Goal: Task Accomplishment & Management: Complete application form

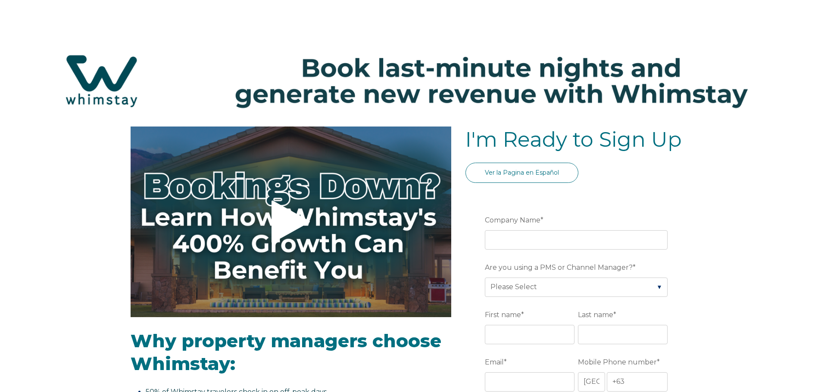
select select "PH"
select select "Standard"
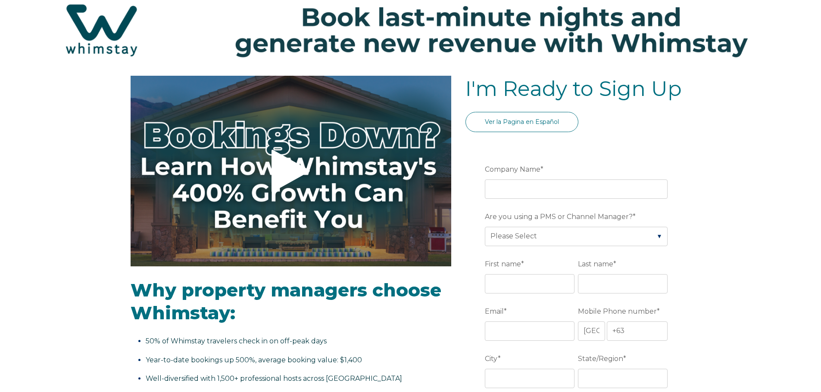
scroll to position [129, 0]
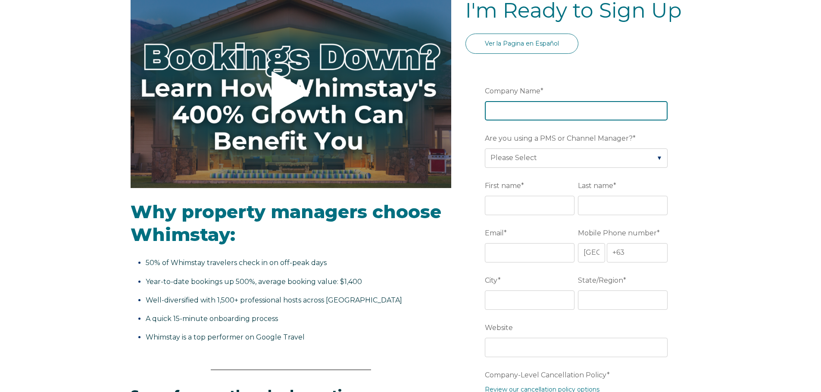
click at [523, 114] on input "Company Name *" at bounding box center [576, 110] width 183 height 19
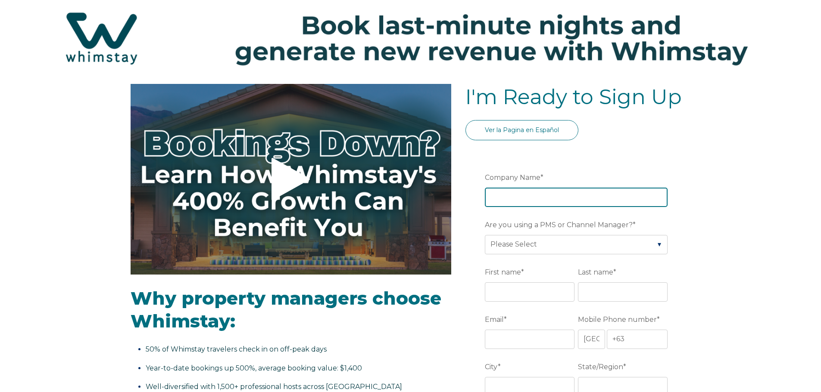
scroll to position [43, 0]
click at [511, 201] on input "Company Name *" at bounding box center [576, 196] width 183 height 19
type input "Smart Findings"
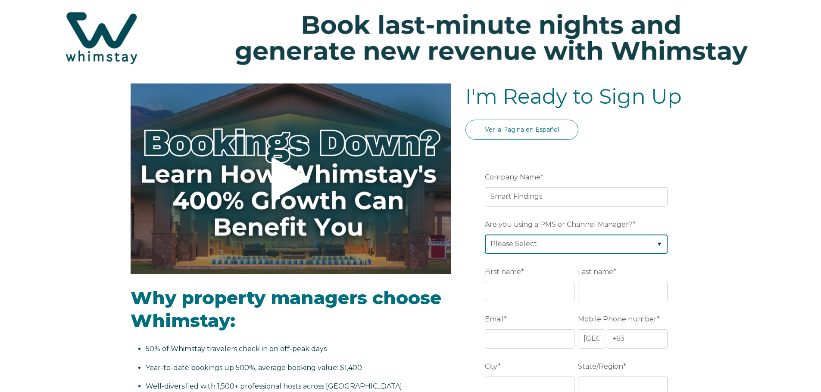
click at [549, 245] on select "Please Select Barefoot BookingPal Boost Brightside CiiRUS Escapia Guesty Hostaw…" at bounding box center [576, 244] width 183 height 19
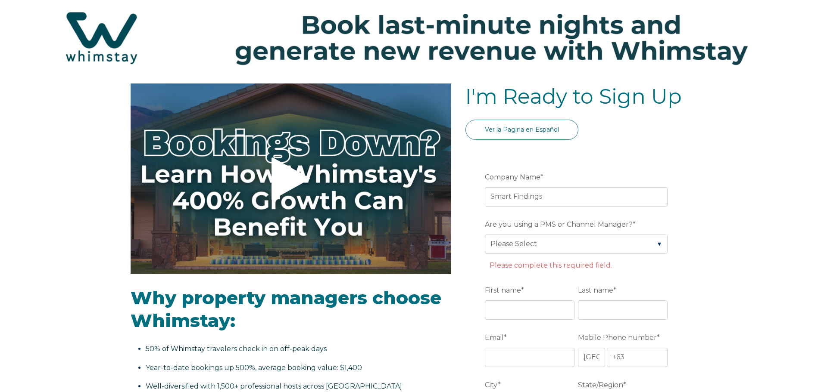
click at [600, 248] on select "Please Select Barefoot BookingPal Boost Brightside CiiRUS Escapia Guesty Hostaw…" at bounding box center [576, 244] width 183 height 19
select select "Hostaway"
click at [485, 235] on select "Please Select Barefoot BookingPal Boost Brightside CiiRUS Escapia Guesty Hostaw…" at bounding box center [576, 244] width 183 height 19
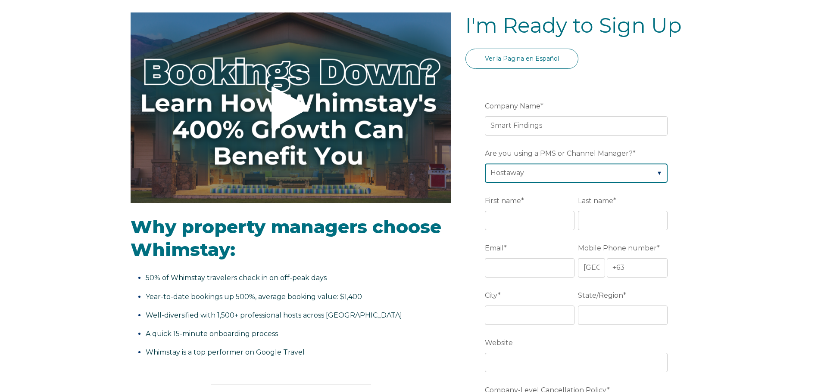
scroll to position [129, 0]
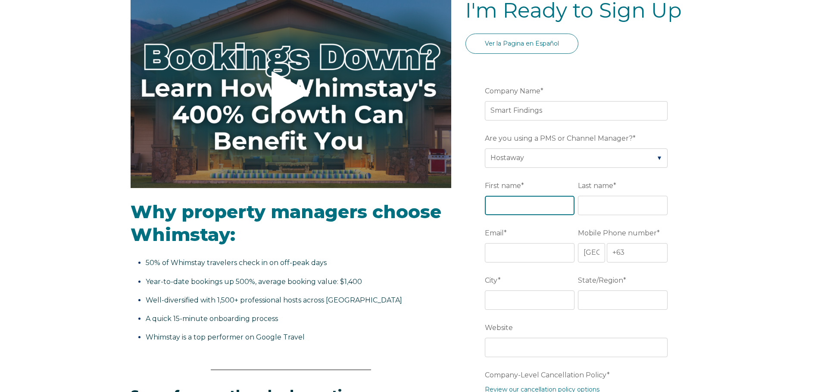
click at [551, 203] on input "First name *" at bounding box center [530, 205] width 90 height 19
type input "[PERSON_NAME]"
click at [620, 202] on input "Last name *" at bounding box center [623, 205] width 90 height 19
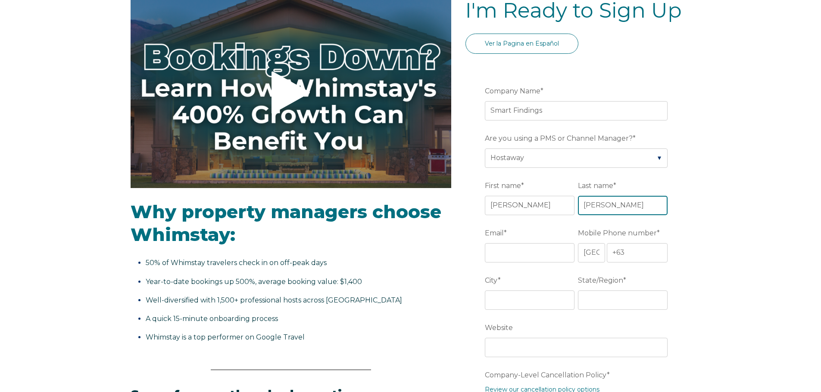
type input "[PERSON_NAME]"
click at [596, 256] on select "* Afghanistan (‫افغانستان‬‎) Albania (Shqipëri) Algeria (‫الجزائر‬‎) American S…" at bounding box center [591, 252] width 27 height 19
click at [524, 255] on input "Email *" at bounding box center [530, 252] width 90 height 19
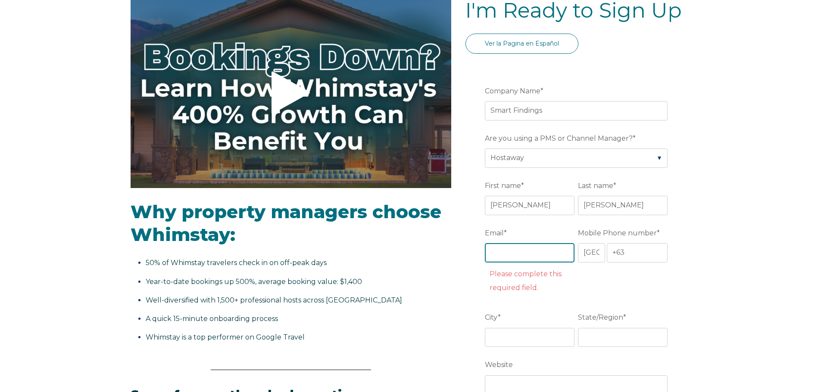
click at [510, 252] on input "Email *" at bounding box center [530, 252] width 90 height 19
paste input "[EMAIL_ADDRESS][DOMAIN_NAME]"
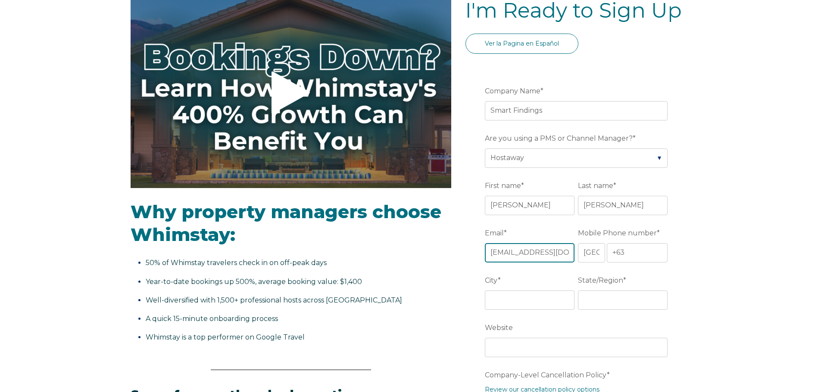
scroll to position [0, 7]
type input "[EMAIL_ADDRESS][DOMAIN_NAME]"
click at [591, 253] on select "* Afghanistan (‫افغانستان‬‎) Albania (Shqipëri) Algeria (‫الجزائر‬‎) American S…" at bounding box center [591, 252] width 27 height 19
select select "US"
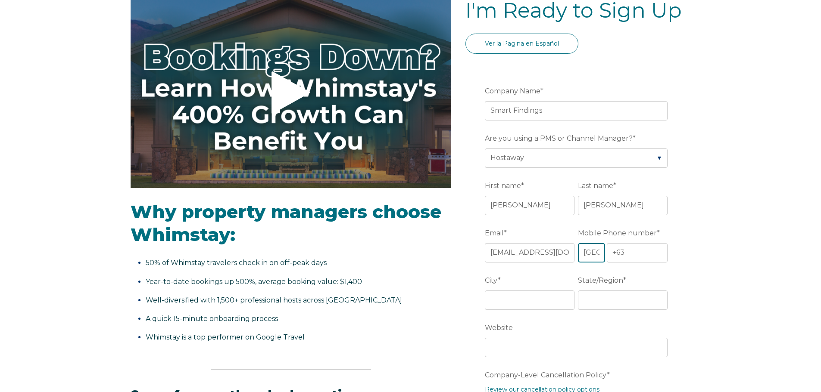
click at [578, 243] on select "* Afghanistan (‫افغانستان‬‎) Albania (Shqipëri) Algeria (‫الجزائر‬‎) American S…" at bounding box center [591, 252] width 27 height 19
click at [625, 252] on input "+1" at bounding box center [636, 252] width 61 height 19
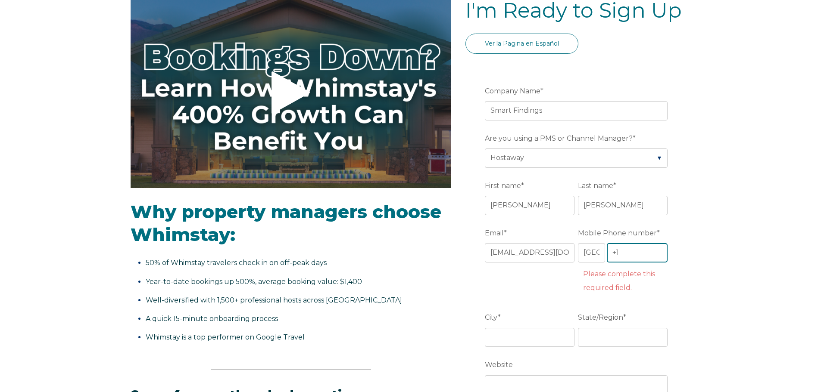
click at [628, 254] on input "+1" at bounding box center [636, 252] width 61 height 19
paste input "(786)224-5008"
type input "+1 (786)224-5008"
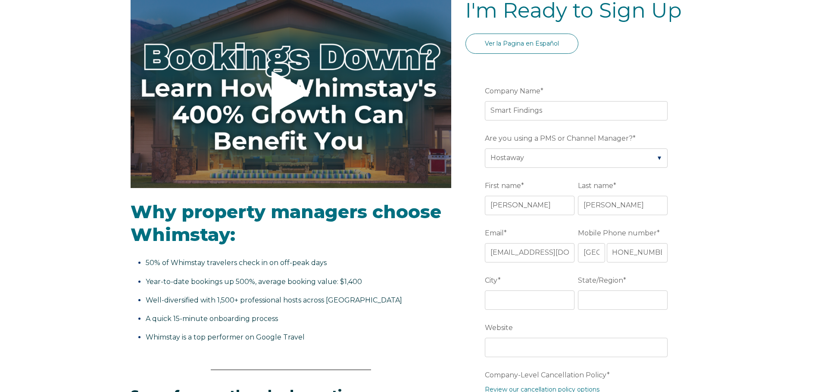
drag, startPoint x: 752, startPoint y: 236, endPoint x: 739, endPoint y: 227, distance: 15.3
click at [524, 305] on input "City *" at bounding box center [530, 300] width 90 height 19
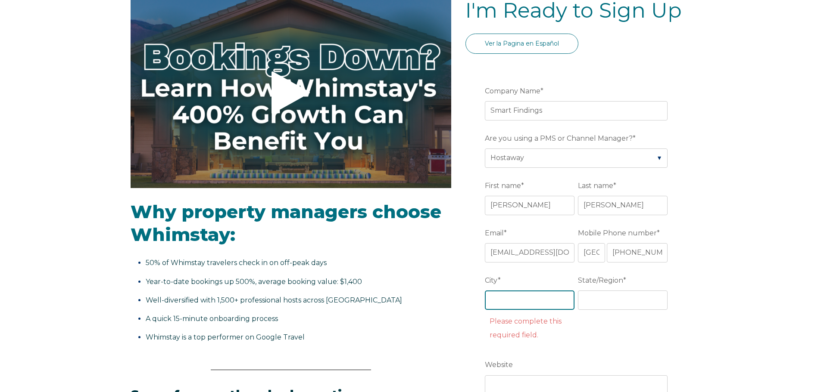
click at [500, 304] on input "City *" at bounding box center [530, 300] width 90 height 19
type input "<"
click at [503, 299] on input "City *" at bounding box center [530, 300] width 90 height 19
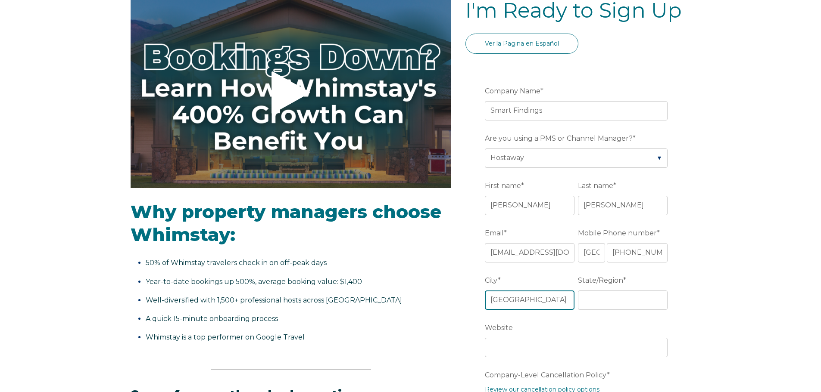
type input "Miami"
click at [600, 302] on input "State/Region *" at bounding box center [623, 300] width 90 height 19
type input "Florida"
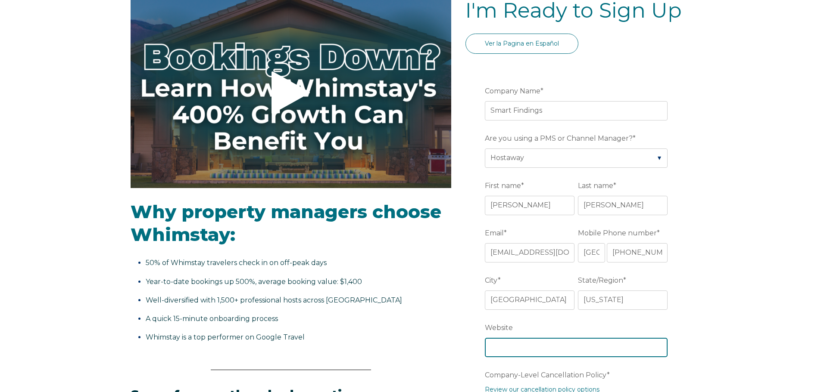
click at [563, 346] on input "Website" at bounding box center [576, 347] width 183 height 19
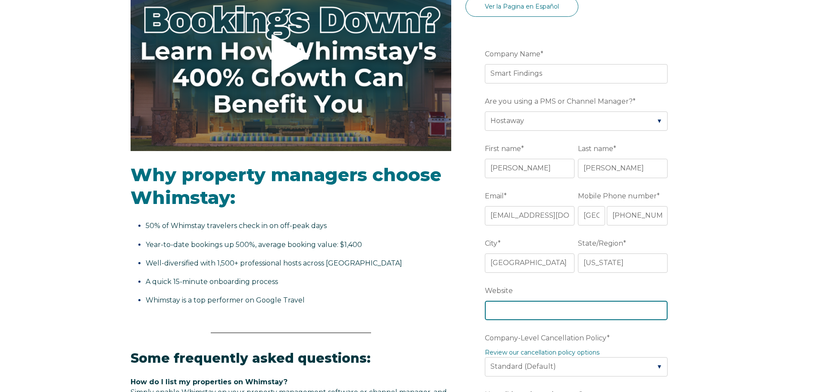
scroll to position [215, 0]
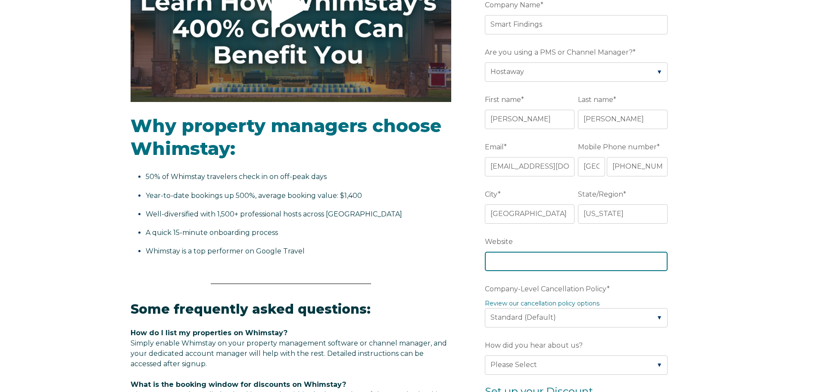
click at [507, 264] on input "Website" at bounding box center [576, 261] width 183 height 19
paste input "https://smartfindings.com/"
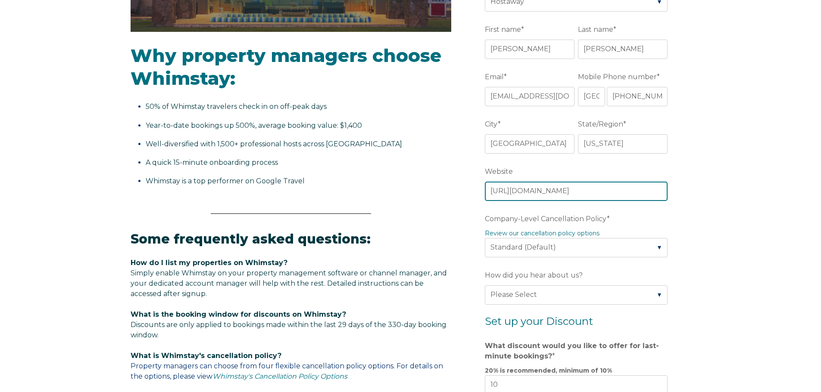
scroll to position [302, 0]
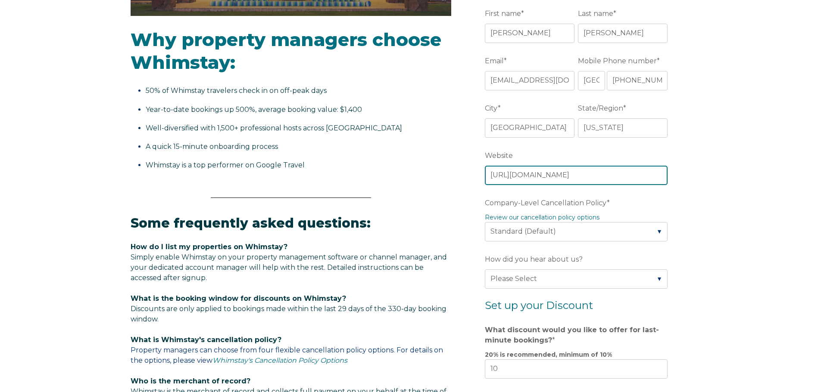
type input "https://smartfindings.com/"
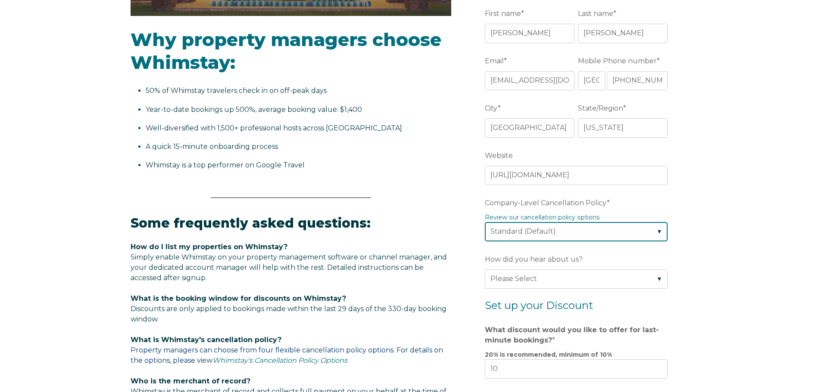
click at [614, 232] on select "Please Select Partial Standard (Default) Moderate Strict" at bounding box center [576, 231] width 183 height 19
click at [485, 222] on select "Please Select Partial Standard (Default) Moderate Strict" at bounding box center [576, 231] width 183 height 19
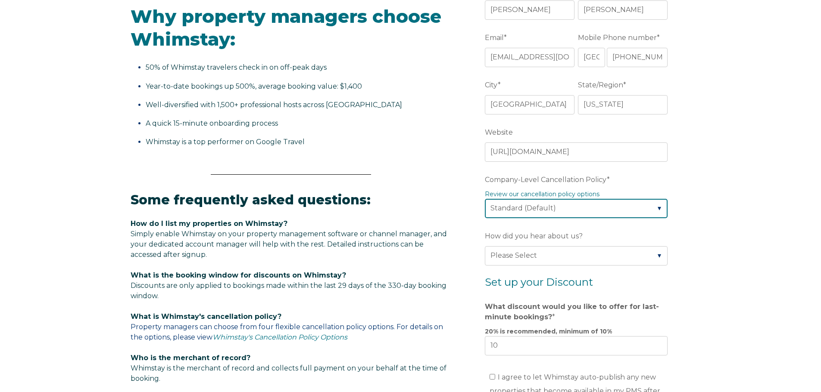
scroll to position [388, 0]
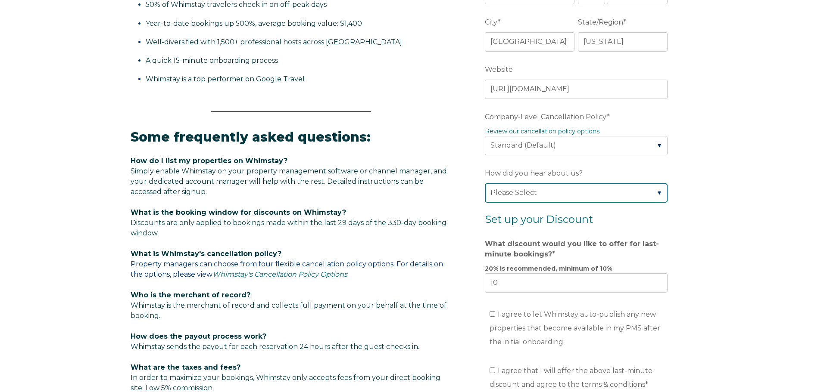
click at [583, 190] on select "Please Select Found Whimstay through a Google search Spoke to a Whimstay salesp…" at bounding box center [576, 192] width 183 height 19
click at [485, 183] on select "Please Select Found Whimstay through a Google search Spoke to a Whimstay salesp…" at bounding box center [576, 192] width 183 height 19
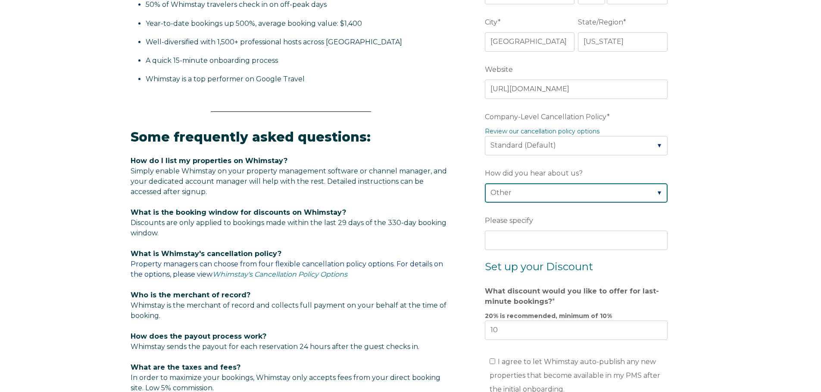
click at [584, 195] on select "Please Select Found Whimstay through a Google search Spoke to a Whimstay salesp…" at bounding box center [576, 192] width 183 height 19
select select "Google Search"
click at [485, 183] on select "Please Select Found Whimstay through a Google search Spoke to a Whimstay salesp…" at bounding box center [576, 192] width 183 height 19
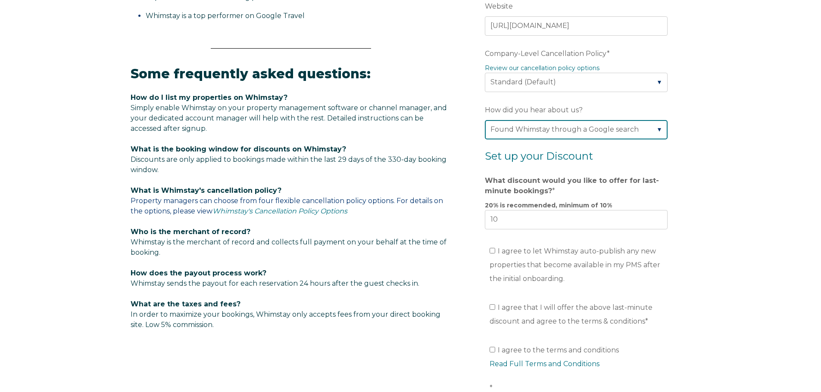
scroll to position [474, 0]
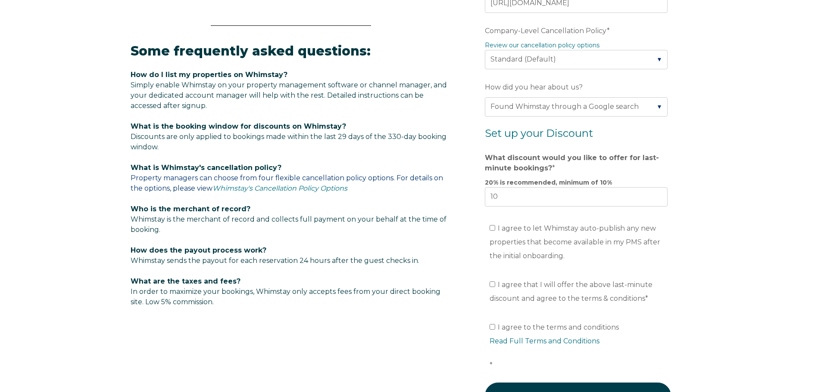
click at [711, 202] on div "Video player - SSOB Pitch Vid Thumbnail - Click to play video Why property mana…" at bounding box center [410, 63] width 821 height 821
drag, startPoint x: 494, startPoint y: 228, endPoint x: 491, endPoint y: 245, distance: 16.6
click at [493, 228] on input "I agree to let Whimstay auto-publish any new properties that become available i…" at bounding box center [492, 228] width 6 height 6
checkbox input "true"
click at [492, 287] on label "I agree that I will offer the above last-minute discount and agree to the terms…" at bounding box center [570, 292] width 163 height 22
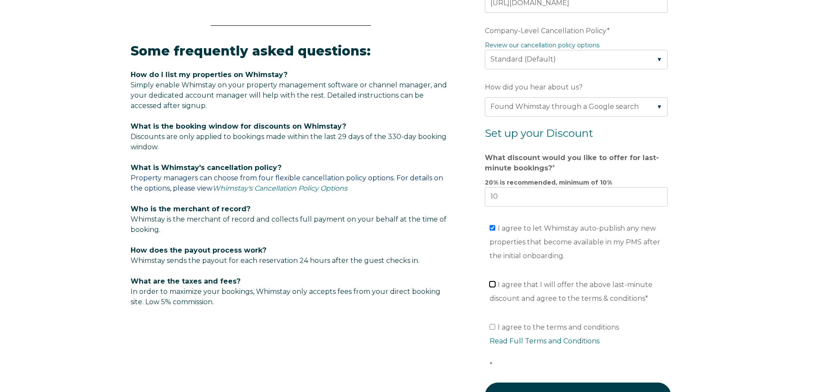
click at [492, 287] on input "I agree that I will offer the above last-minute discount and agree to the terms…" at bounding box center [492, 285] width 6 height 6
checkbox input "true"
drag, startPoint x: 493, startPoint y: 329, endPoint x: 513, endPoint y: 308, distance: 28.9
click at [493, 328] on input "I agree to the terms and conditions Read Full Terms and Conditions *" at bounding box center [492, 327] width 6 height 6
checkbox input "true"
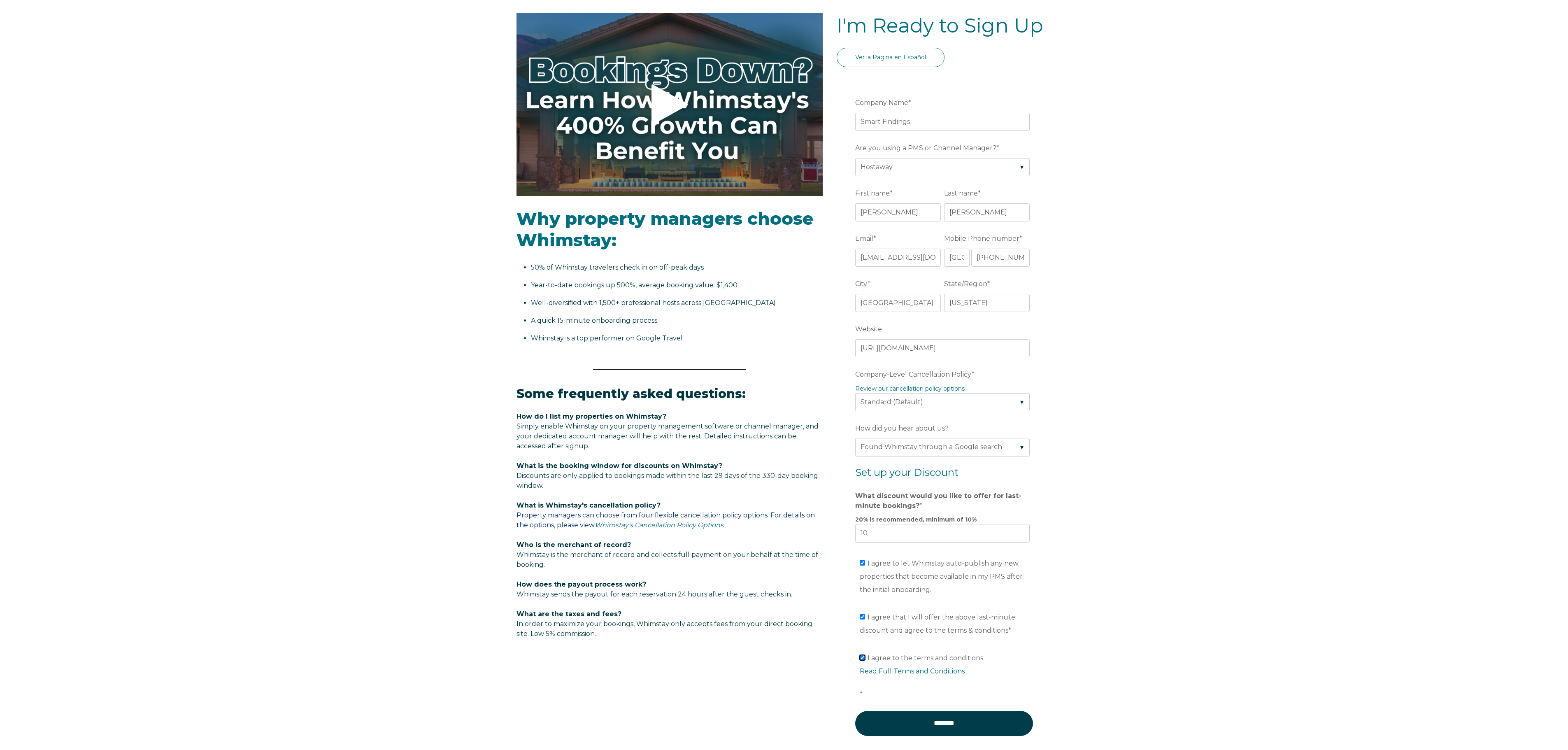
scroll to position [119, 0]
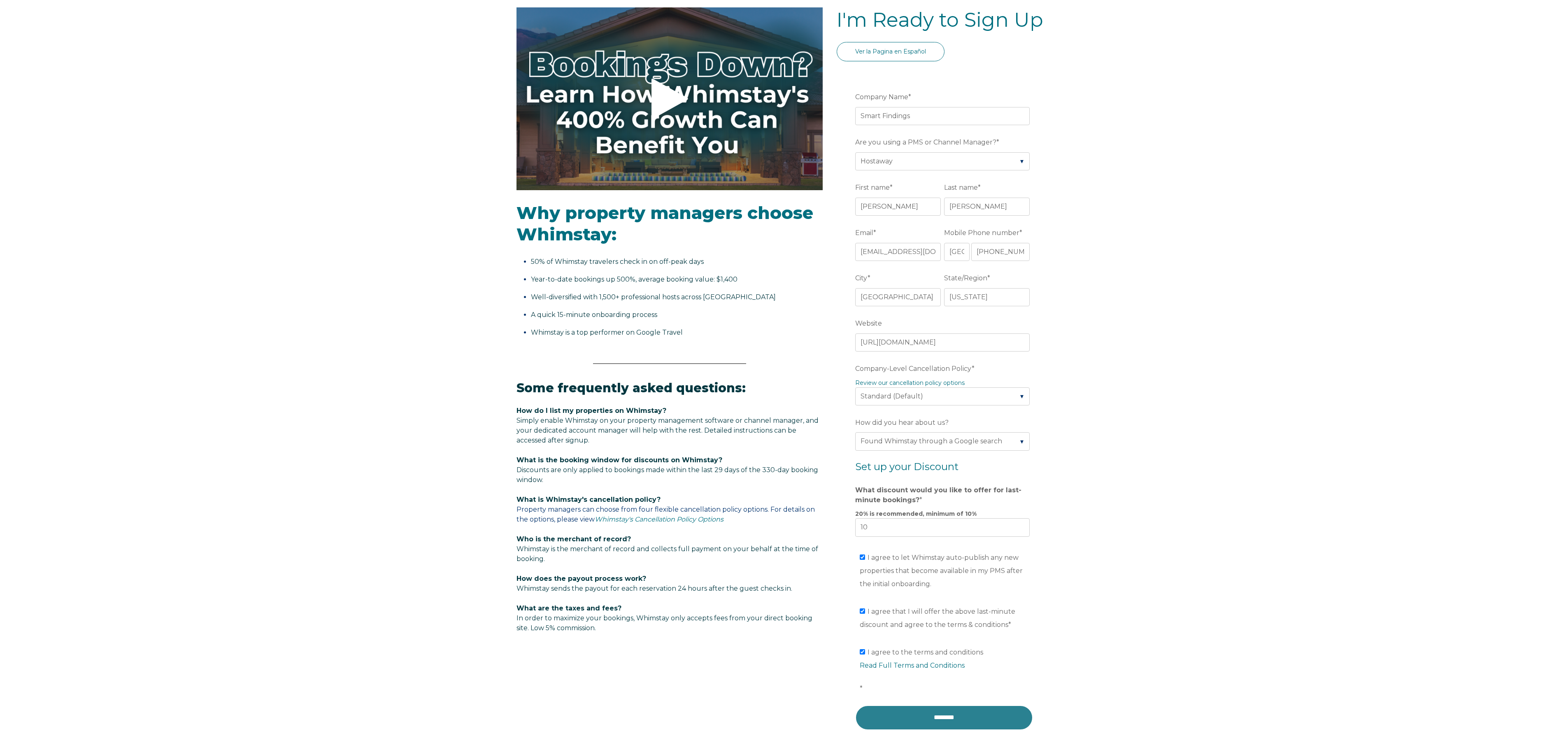
drag, startPoint x: 966, startPoint y: 725, endPoint x: 930, endPoint y: 72, distance: 654.0
click at [784, 375] on input "********" at bounding box center [944, 718] width 178 height 25
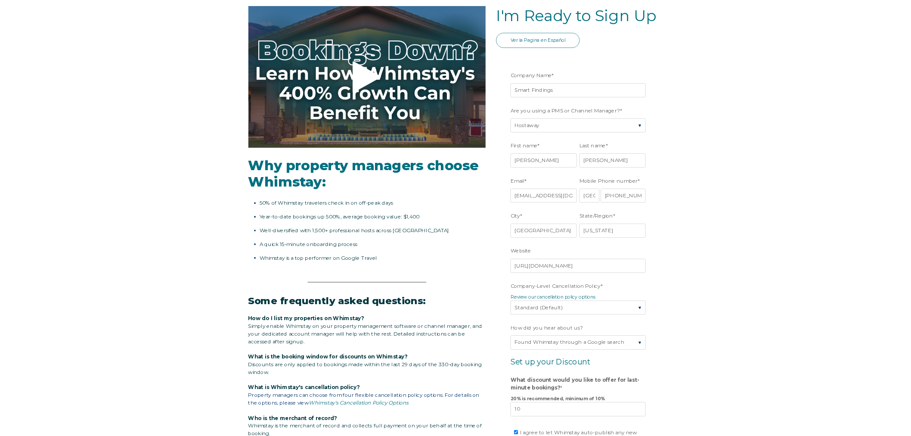
scroll to position [124, 0]
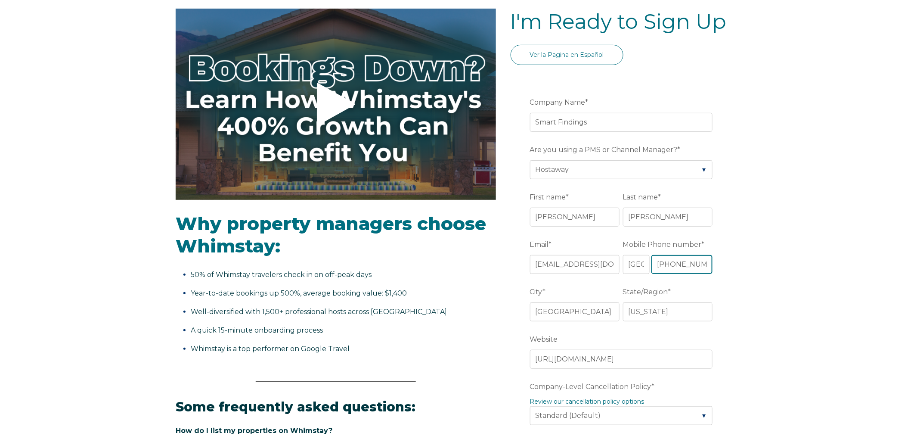
click at [682, 266] on input "+1 (786)224-5008" at bounding box center [682, 264] width 61 height 19
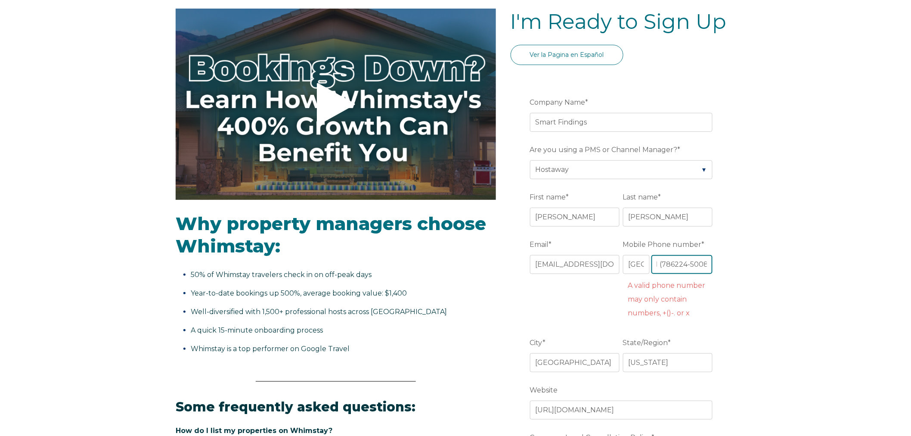
click at [662, 263] on input "+1 (786224-5008" at bounding box center [682, 264] width 61 height 19
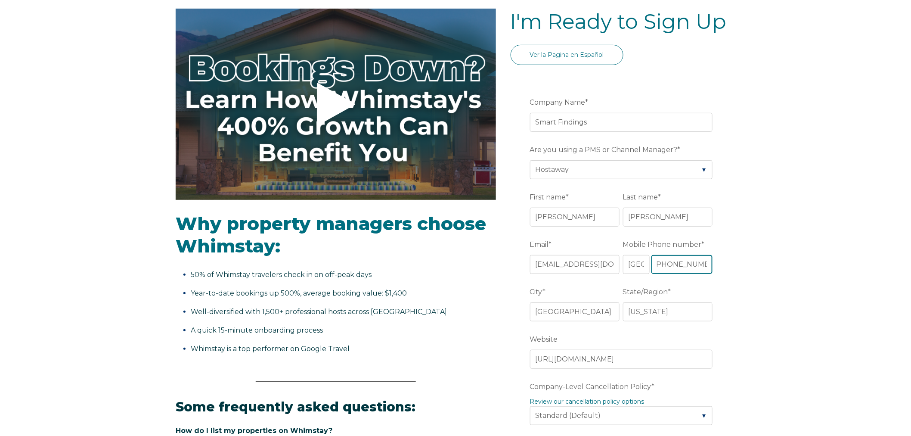
click at [690, 261] on input "+1 786224-5008" at bounding box center [682, 264] width 61 height 19
type input "[PHONE_NUMBER]"
click at [774, 259] on div "Video player - SSOB Pitch Vid Thumbnail - Click to play video Why property mana…" at bounding box center [455, 419] width 911 height 821
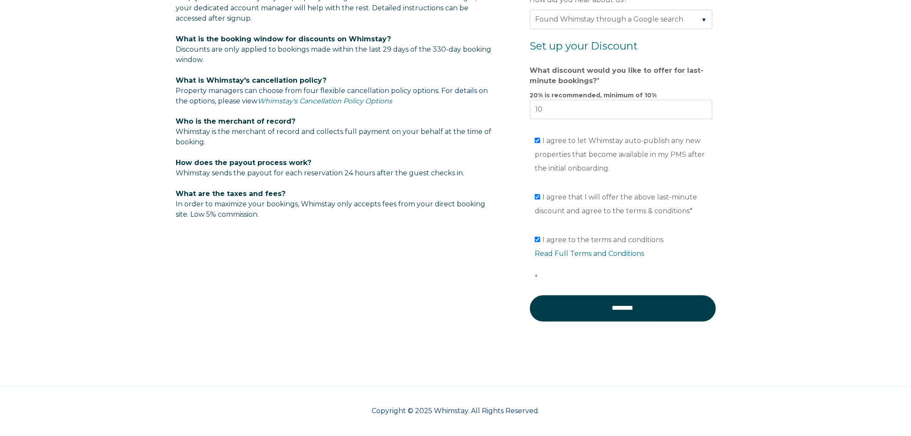
scroll to position [569, 0]
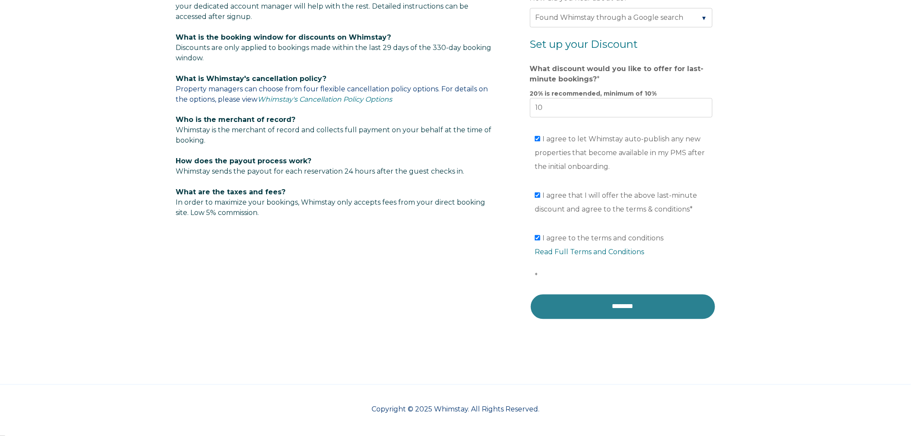
click at [632, 311] on input "********" at bounding box center [623, 307] width 186 height 26
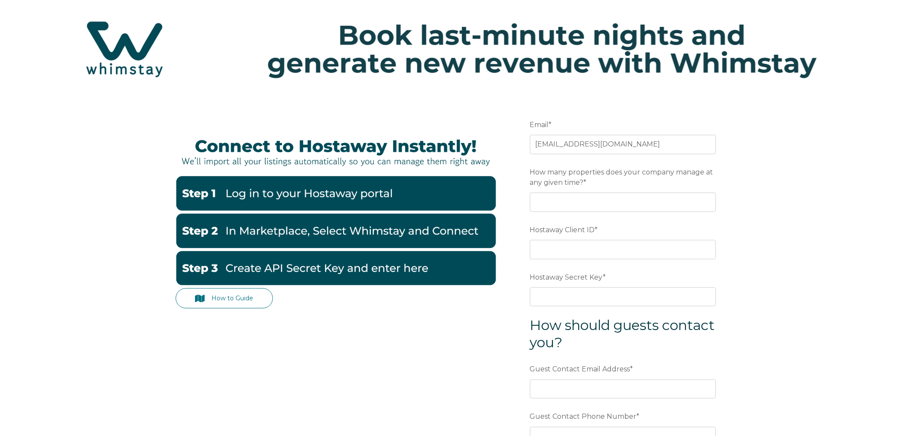
scroll to position [96, 0]
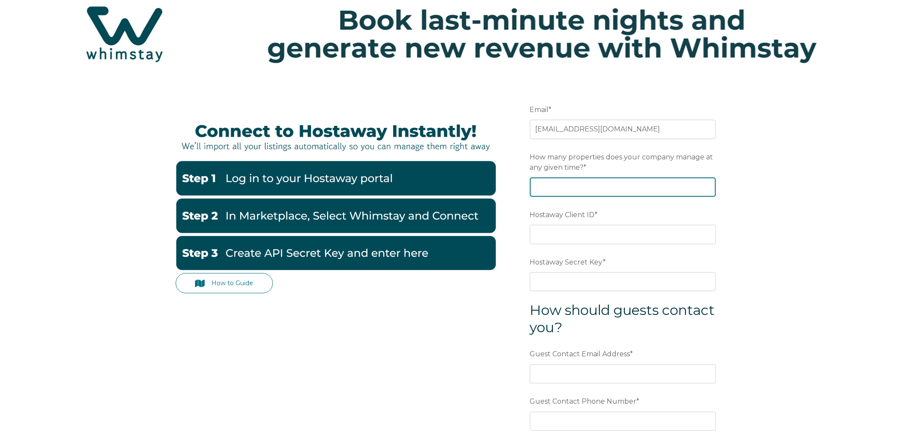
click at [597, 189] on input "How many properties does your company manage at any given time? *" at bounding box center [623, 186] width 186 height 19
type input "40"
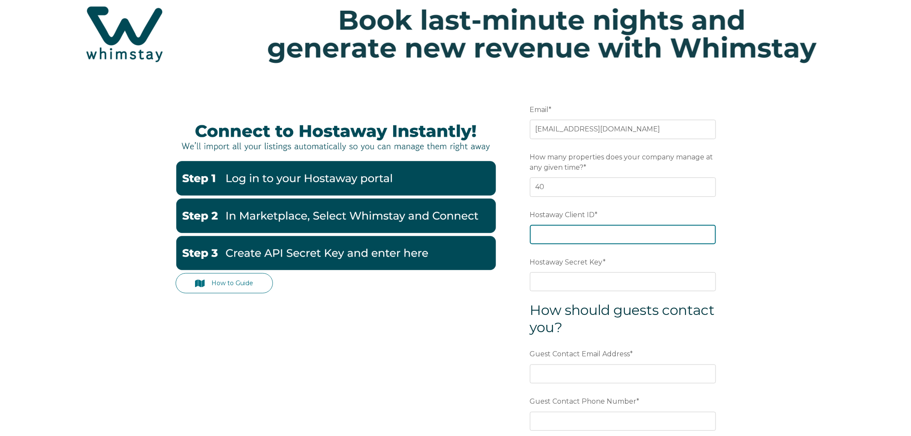
click at [566, 231] on input "Hostaway Client ID *" at bounding box center [623, 234] width 186 height 19
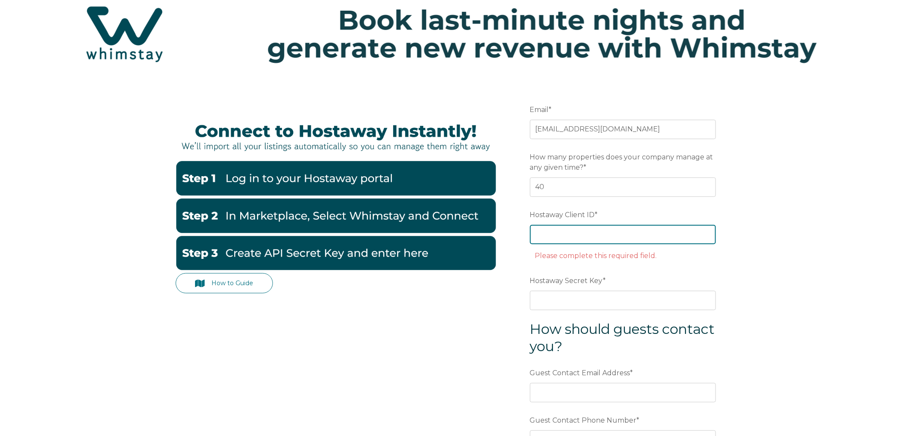
click at [546, 227] on input "Hostaway Client ID *" at bounding box center [623, 234] width 186 height 19
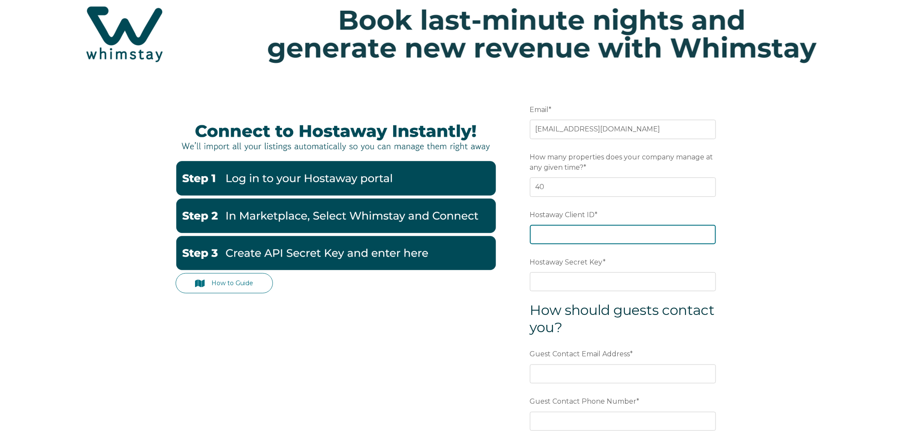
paste input "108638"
type input "108638"
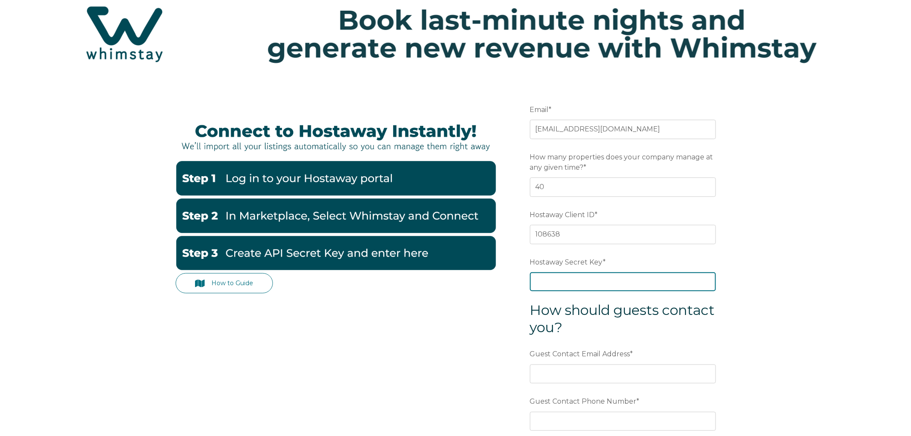
click at [552, 280] on input "Hostaway Secret Key *" at bounding box center [623, 281] width 186 height 19
paste input "#eebf500949954d76380b6d66f632521c60f79a5afe438793ffb0a04d17d8b639"
type input "#eebf500949954d76380b6d66f632521c60f79a5afe438793ffb0a04d17d8b639"
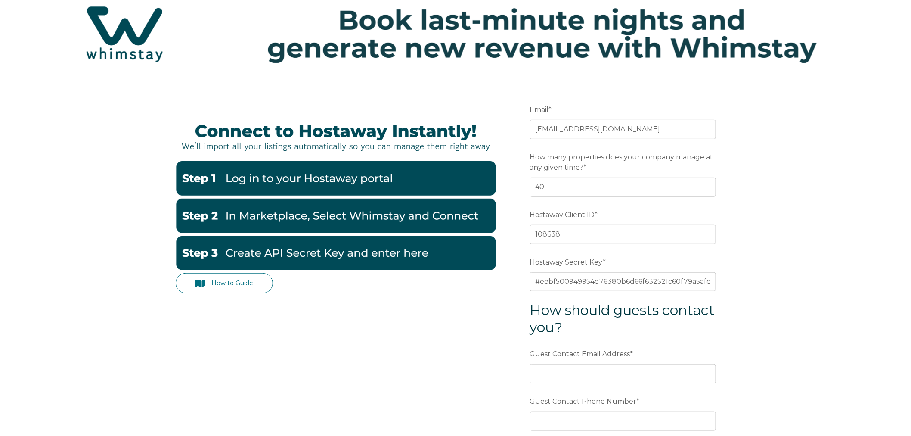
click at [750, 273] on div "How to Guide Email * info@smartfindings.com Preferred language SDR How many pro…" at bounding box center [455, 307] width 911 height 449
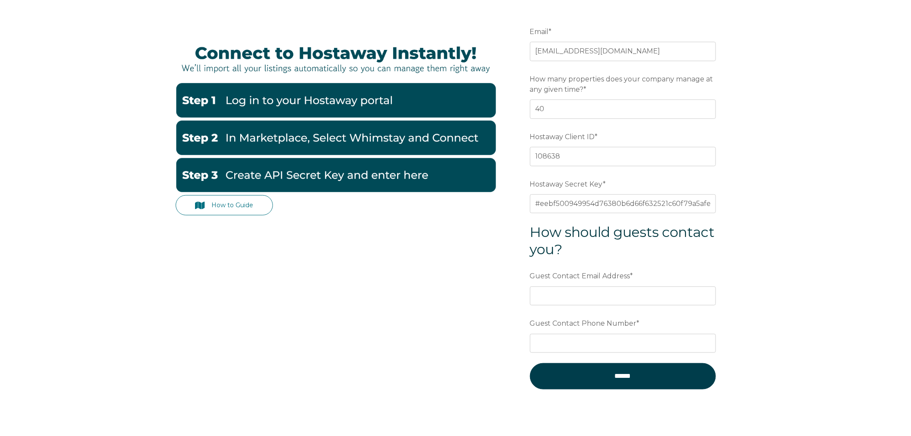
scroll to position [191, 0]
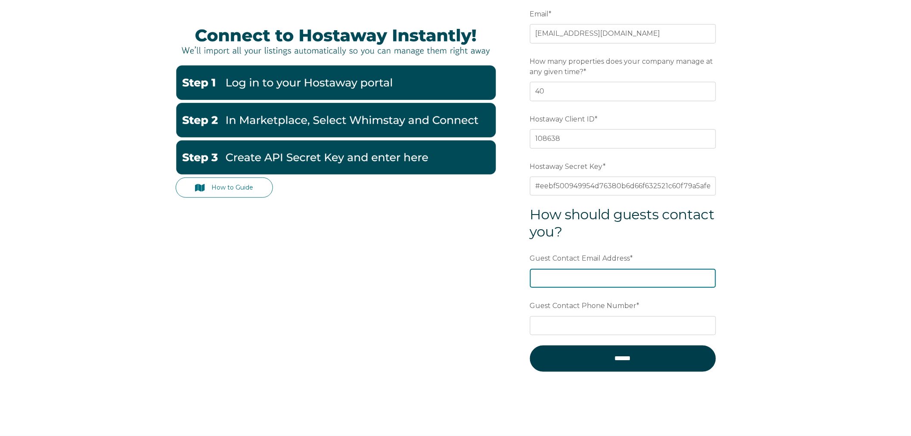
click at [622, 281] on input "Guest Contact Email Address *" at bounding box center [623, 278] width 186 height 19
click at [563, 279] on input "Guest Contact Email Address *" at bounding box center [623, 278] width 186 height 19
paste input "[EMAIL_ADDRESS][DOMAIN_NAME]"
type input "[EMAIL_ADDRESS][DOMAIN_NAME]"
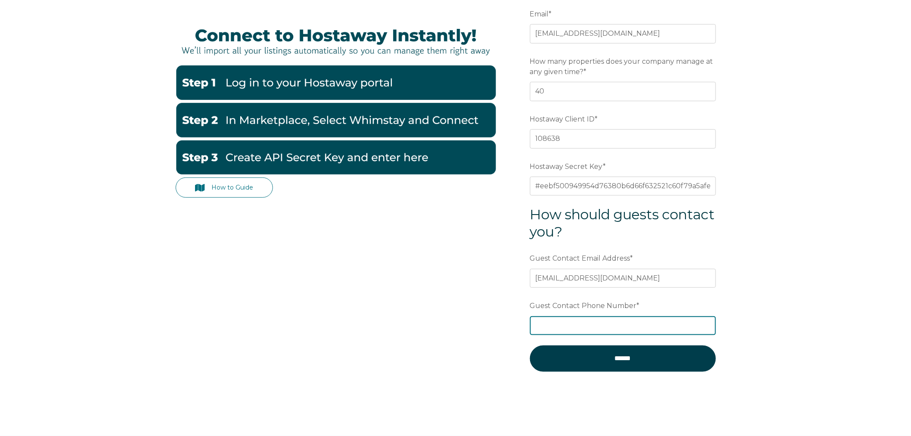
click at [558, 326] on input "Guest Contact Phone Number *" at bounding box center [623, 325] width 186 height 19
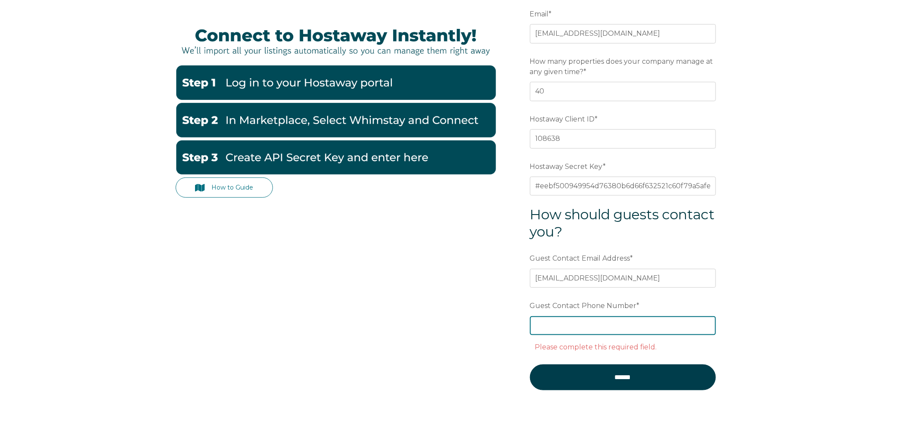
click at [568, 327] on input "Guest Contact Phone Number *" at bounding box center [623, 325] width 186 height 19
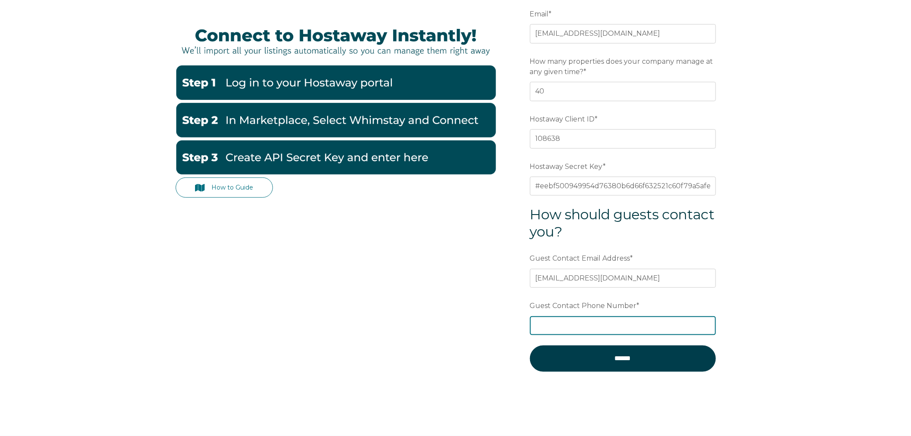
paste input "(786) 224-5008"
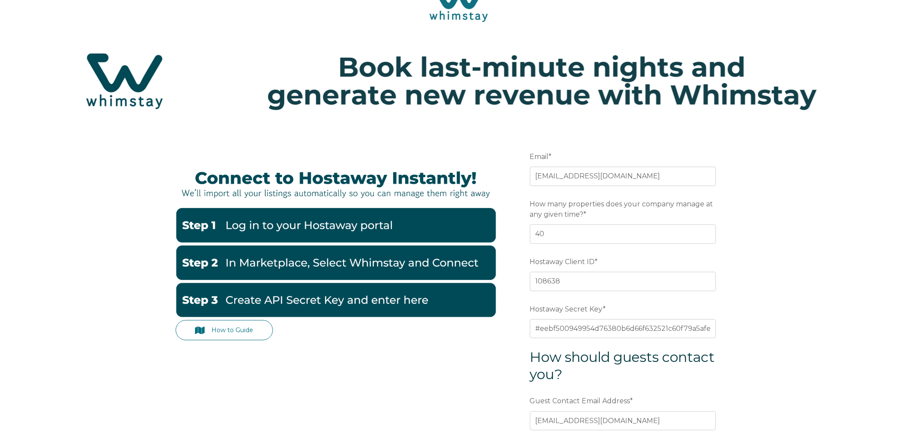
scroll to position [48, 0]
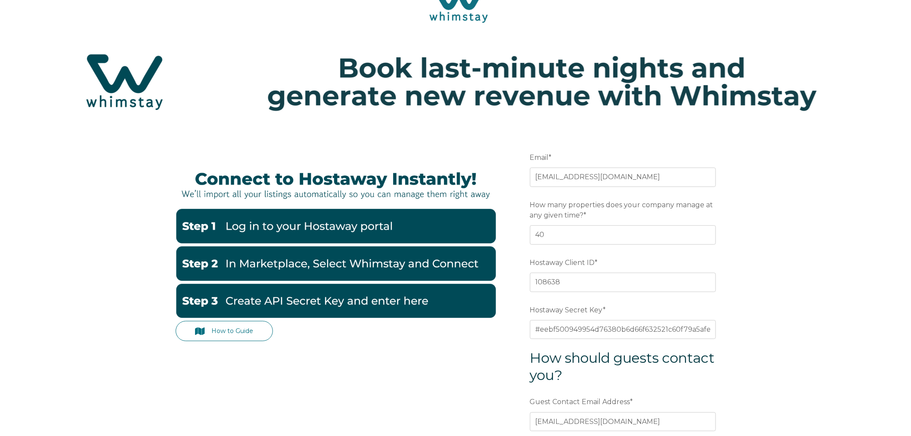
type input "(786) 224-5008"
drag, startPoint x: 540, startPoint y: 235, endPoint x: 533, endPoint y: 235, distance: 7.3
click at [533, 235] on input "40" at bounding box center [623, 234] width 186 height 19
drag, startPoint x: 551, startPoint y: 236, endPoint x: 518, endPoint y: 238, distance: 33.3
click at [518, 238] on form "Email * info@smartfindings.com Preferred language SDR How many properties does …" at bounding box center [623, 338] width 225 height 414
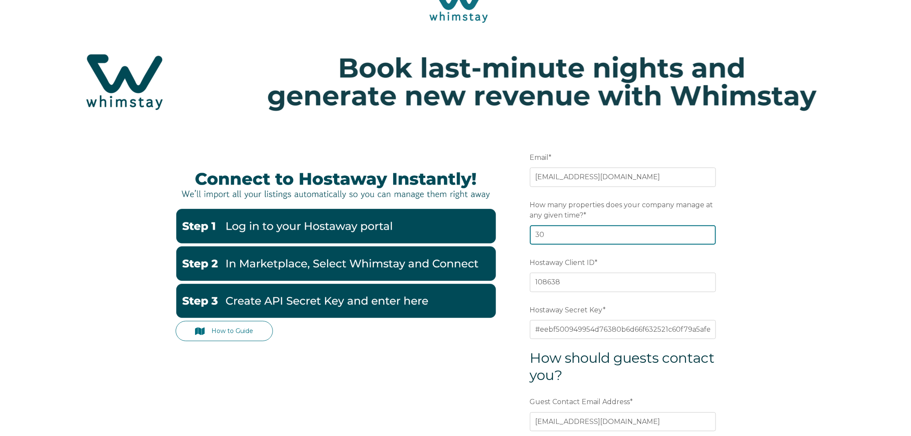
type input "30"
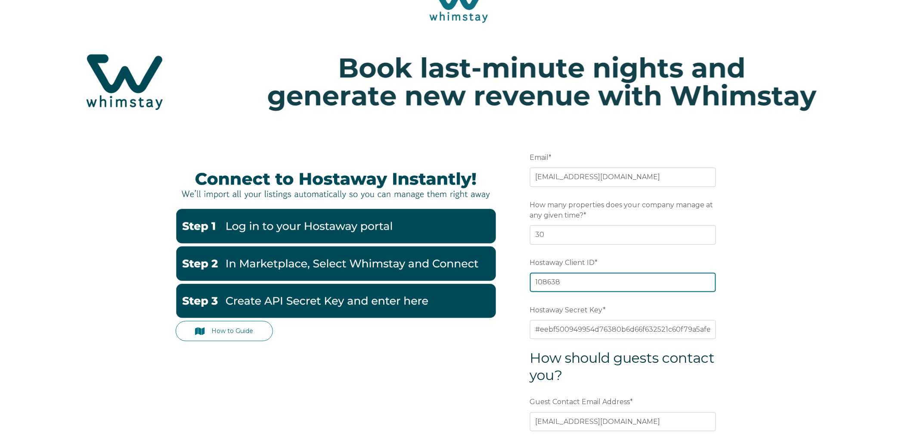
click at [535, 282] on input "108638" at bounding box center [623, 282] width 186 height 19
click at [536, 283] on input "108638" at bounding box center [623, 282] width 186 height 19
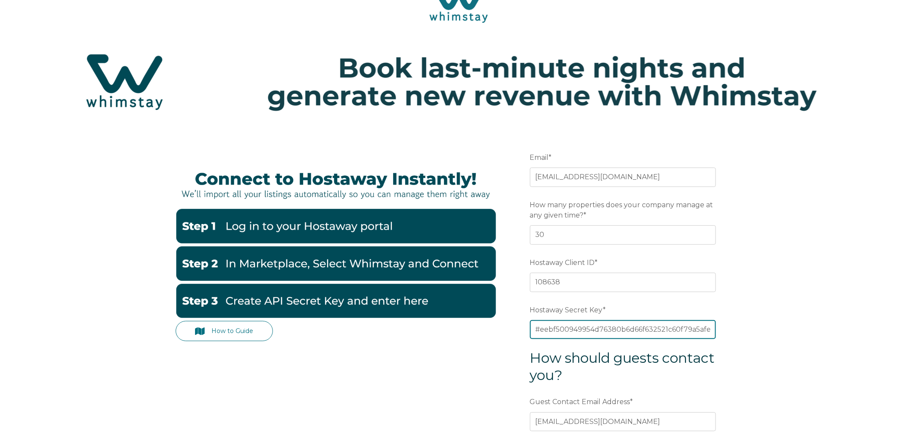
click at [559, 329] on input "#eebf500949954d76380b6d66f632521c60f79a5afe438793ffb0a04d17d8b639" at bounding box center [623, 329] width 186 height 19
paste input "text"
type input "eebf500949954d76380b6d66f632521c60f79a5afe438793ffb0a04d17d8b639"
click at [760, 330] on div "How to Guide Email * info@smartfindings.com Preferred language SDR How many pro…" at bounding box center [455, 355] width 911 height 449
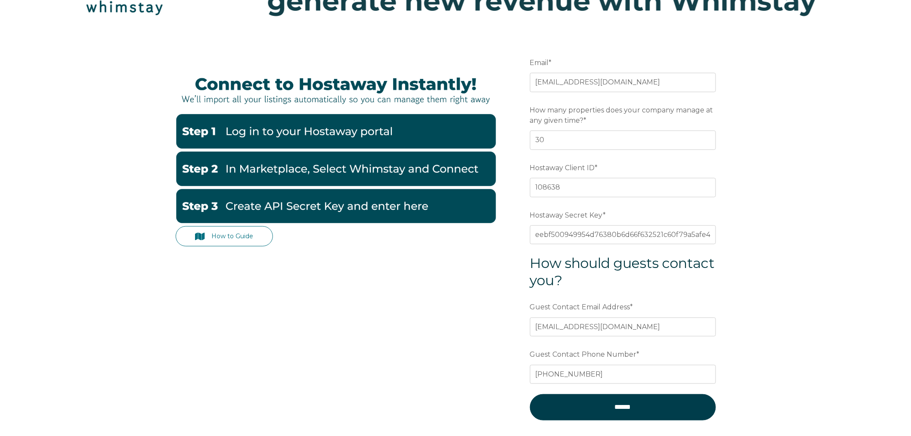
scroll to position [143, 0]
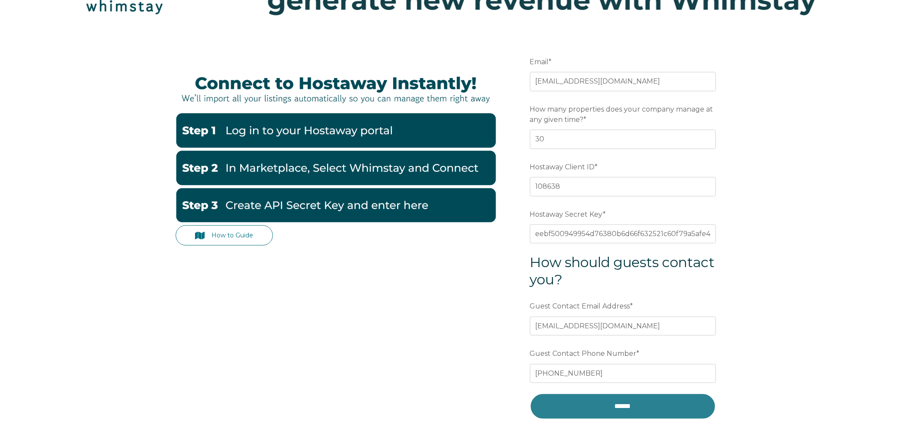
click at [615, 414] on input "******" at bounding box center [623, 406] width 186 height 26
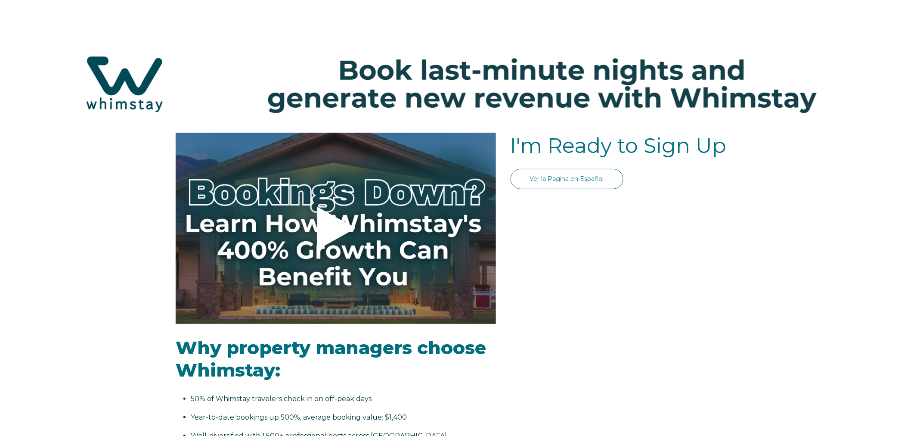
select select "US"
select select "Standard"
